Goal: Information Seeking & Learning: Learn about a topic

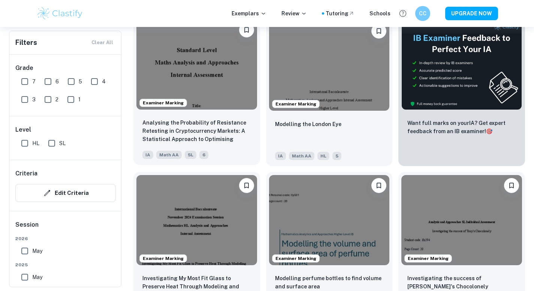
scroll to position [248, 0]
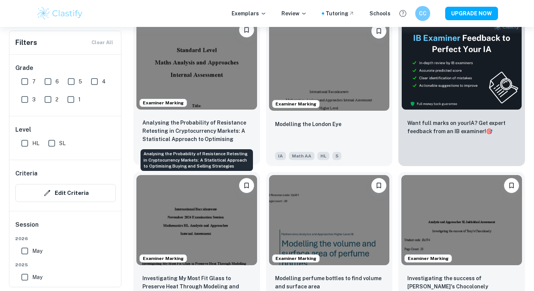
click at [226, 132] on p "Analysing the Probability of Resistance Retesting in Cryptocurrency Markets: A …" at bounding box center [196, 131] width 109 height 25
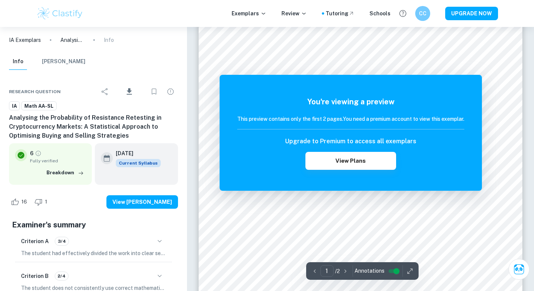
scroll to position [76, 0]
click at [367, 165] on button "View Plans" at bounding box center [350, 161] width 91 height 18
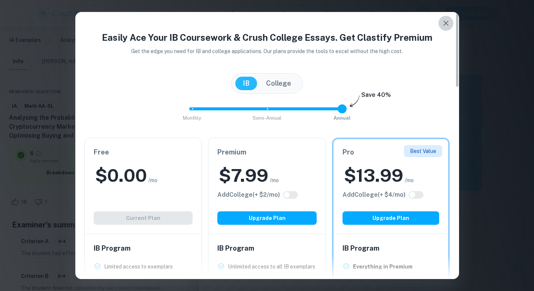
click at [449, 25] on icon "button" at bounding box center [445, 23] width 9 height 9
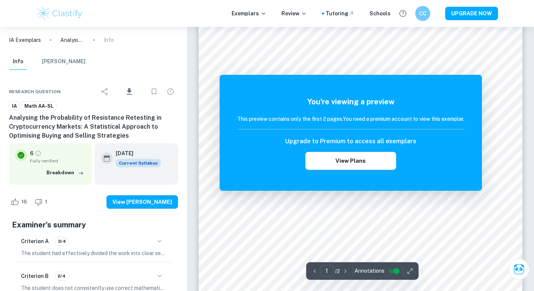
click at [455, 110] on div "You're viewing a preview This preview contains only the first 2 pages. You need…" at bounding box center [350, 133] width 227 height 74
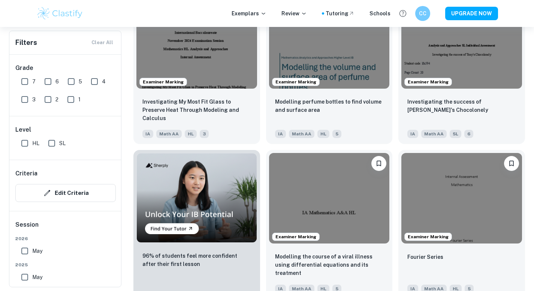
scroll to position [417, 0]
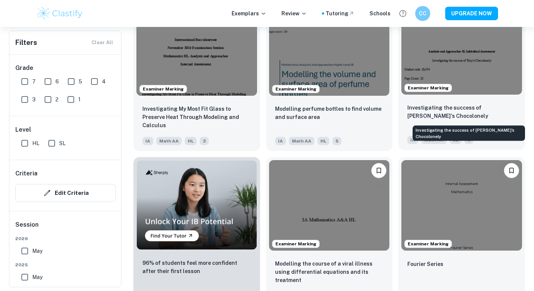
click at [443, 108] on p "Investigating the success of [PERSON_NAME]'s Chocolonely" at bounding box center [461, 112] width 109 height 16
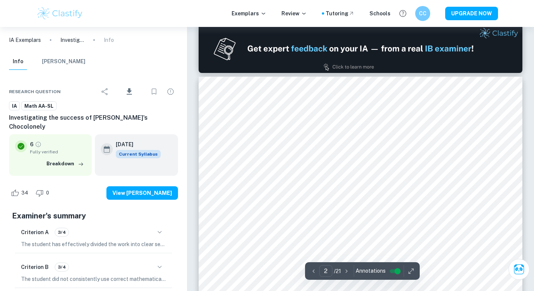
scroll to position [462, 0]
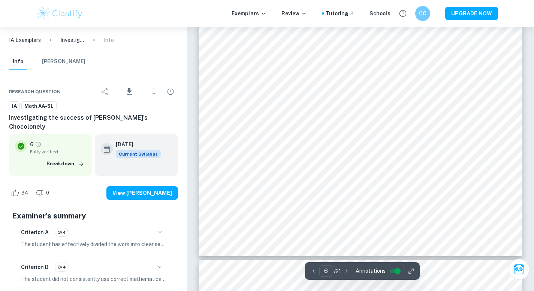
type input "7"
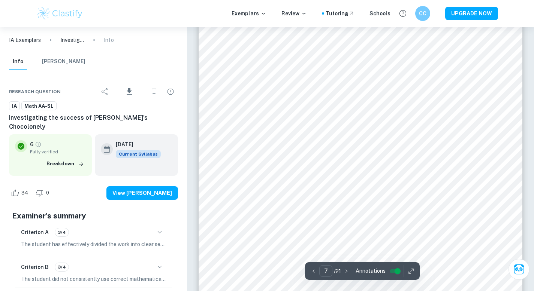
scroll to position [2977, 0]
